Goal: Communication & Community: Share content

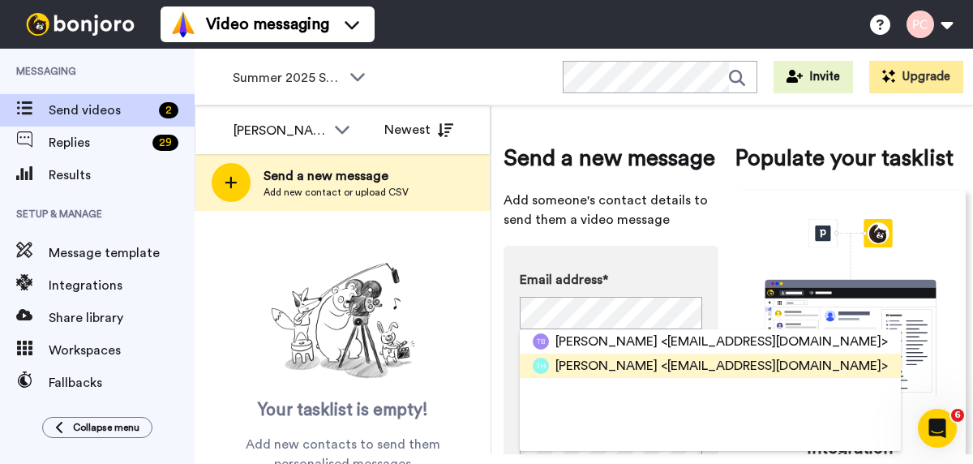
click at [596, 365] on span "[PERSON_NAME]" at bounding box center [606, 365] width 102 height 19
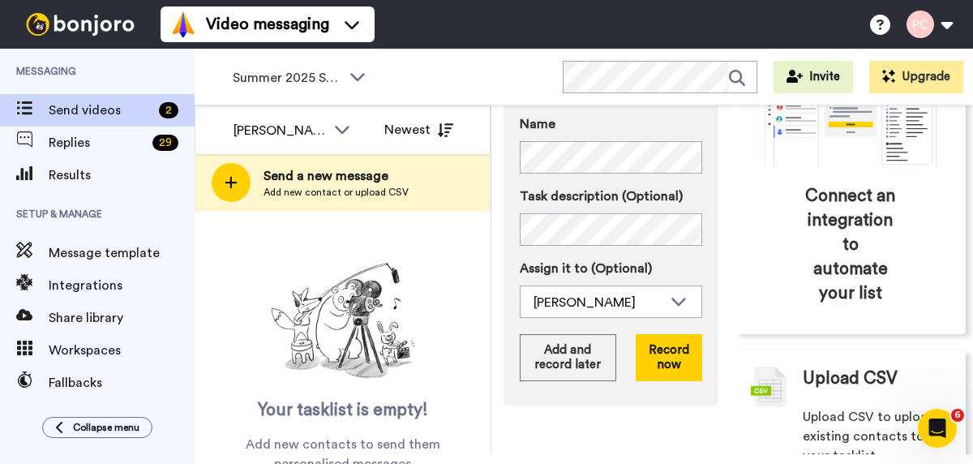
scroll to position [225, 0]
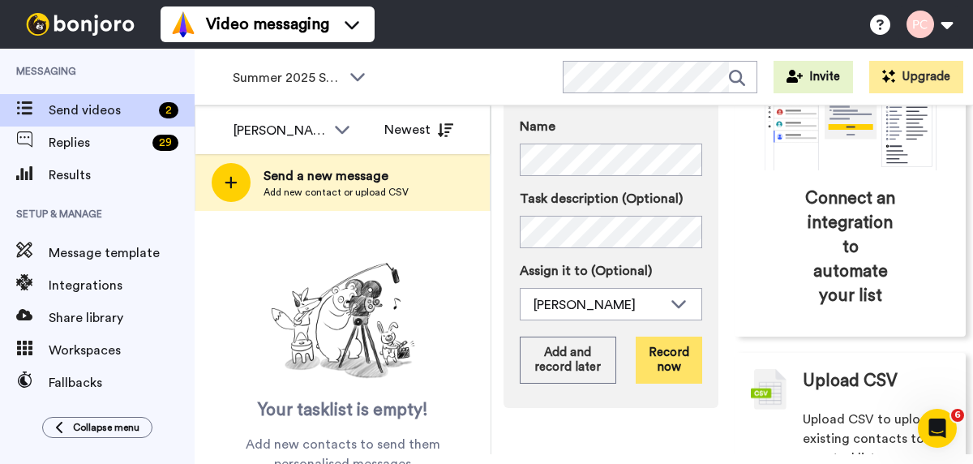
click at [676, 360] on button "Record now" at bounding box center [669, 359] width 66 height 47
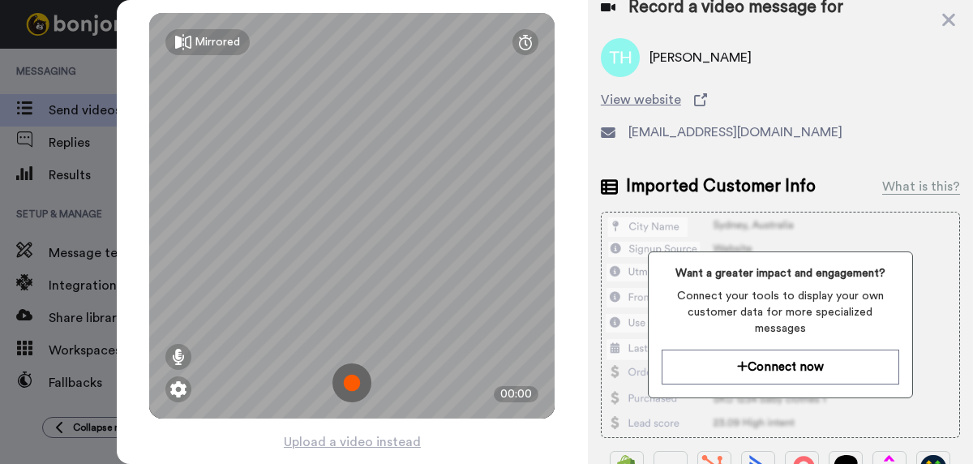
scroll to position [6, 0]
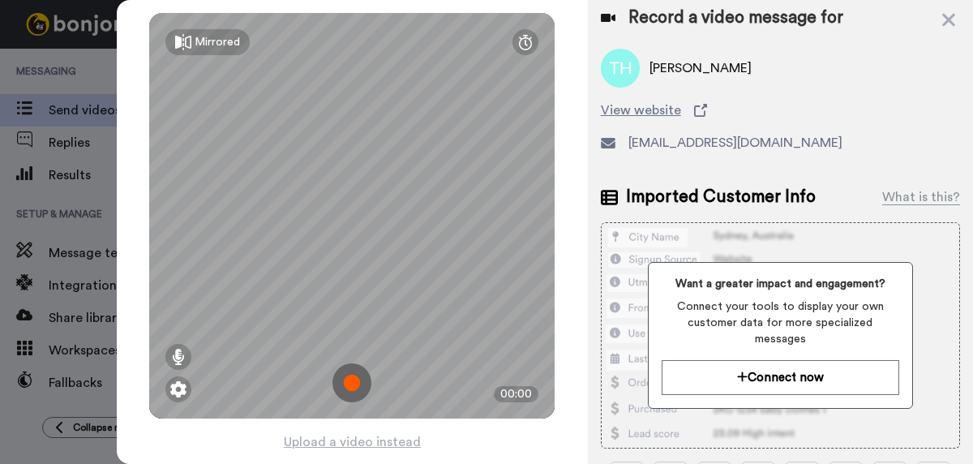
click at [351, 380] on img at bounding box center [351, 382] width 39 height 39
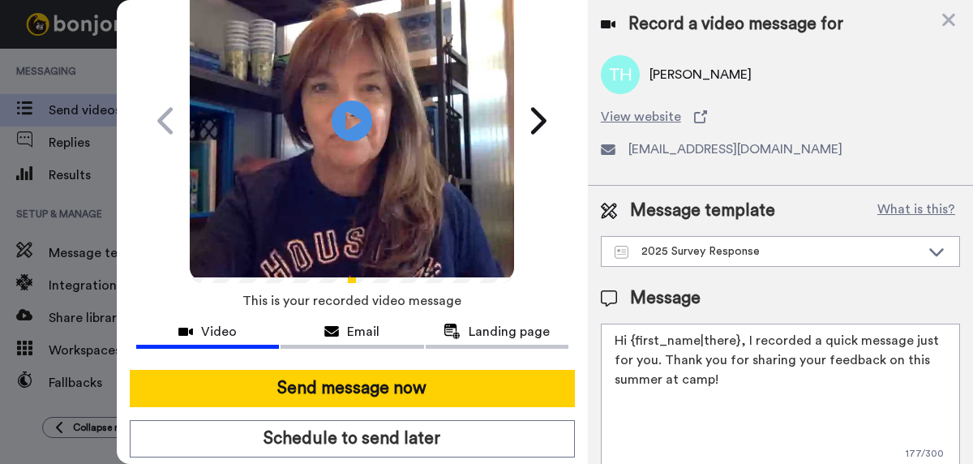
scroll to position [97, 0]
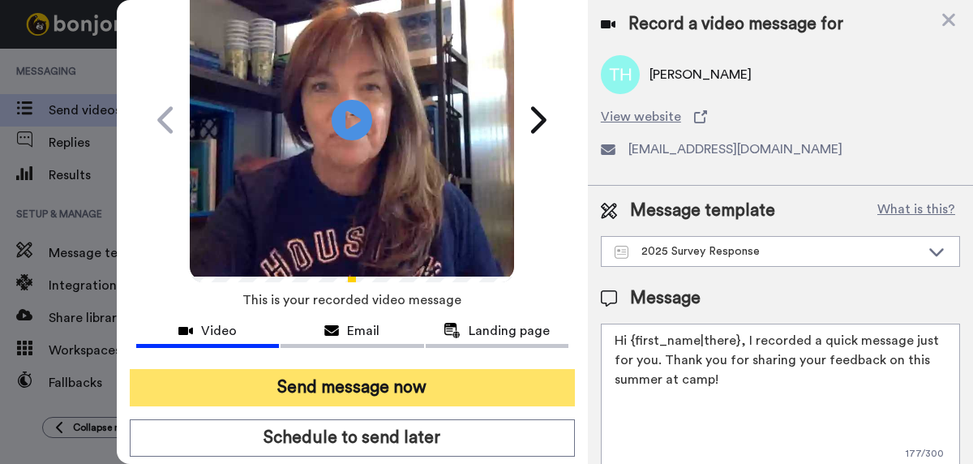
click at [351, 387] on button "Send message now" at bounding box center [352, 387] width 445 height 37
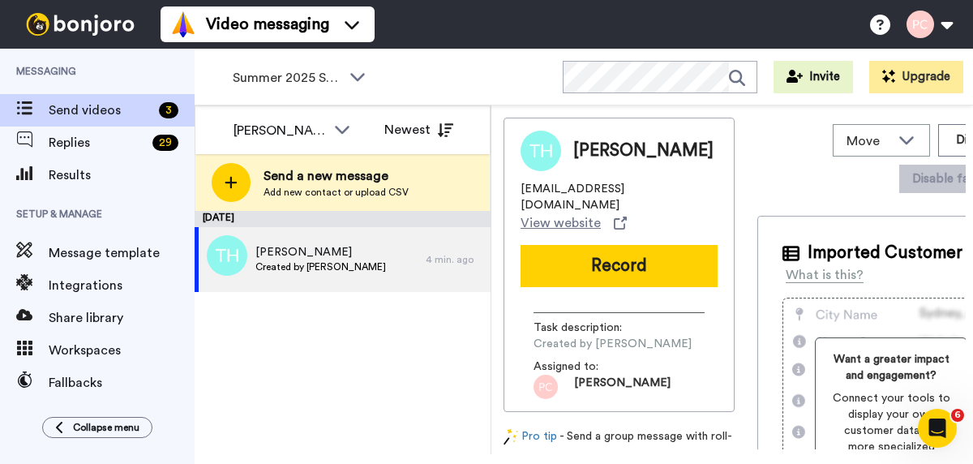
scroll to position [0, 0]
